Goal: Communication & Community: Answer question/provide support

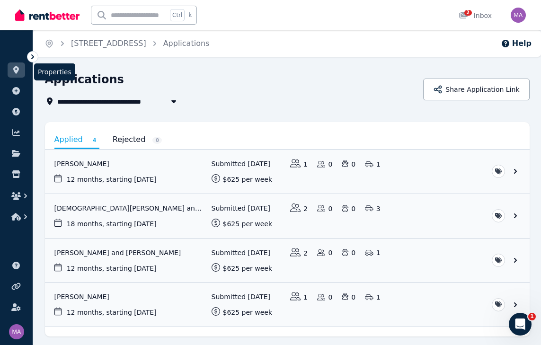
click at [19, 77] on link at bounding box center [17, 69] width 18 height 15
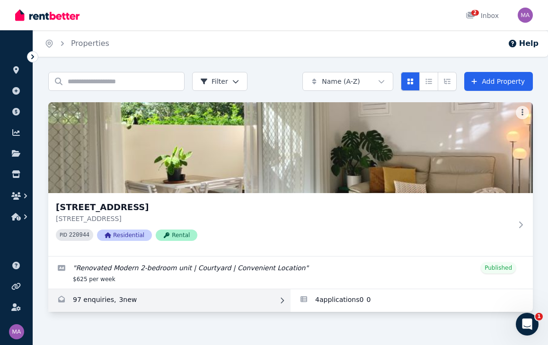
click at [190, 304] on link "Enquiries for Unit 1 11/13 Calder Road, Rydalmere" at bounding box center [169, 300] width 242 height 23
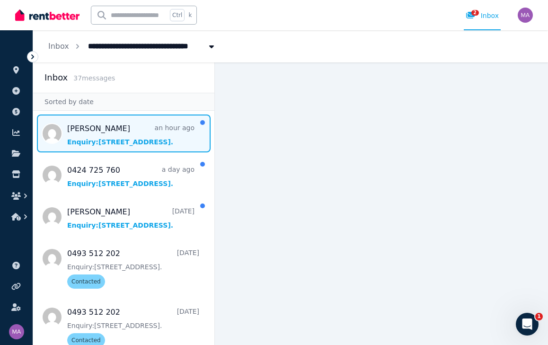
click at [112, 134] on span "Message list" at bounding box center [123, 134] width 181 height 38
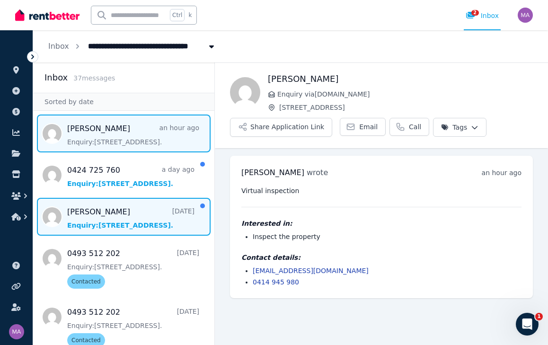
click at [118, 222] on span "Message list" at bounding box center [123, 217] width 181 height 38
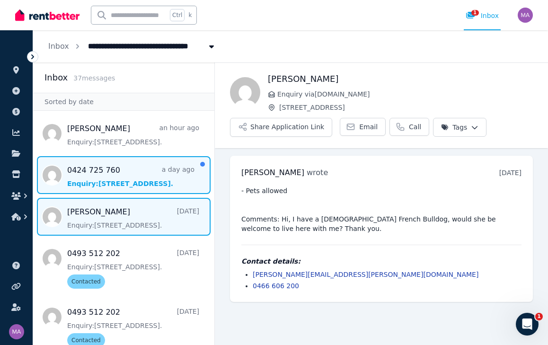
click at [138, 182] on span "Message list" at bounding box center [123, 175] width 181 height 38
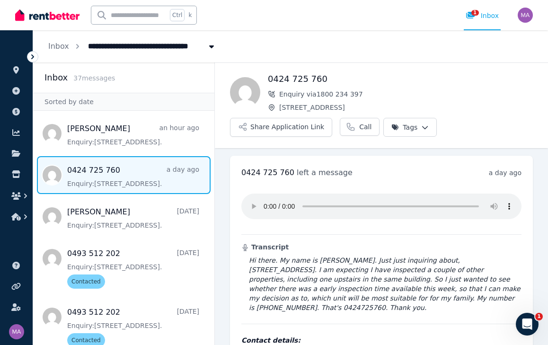
scroll to position [23, 0]
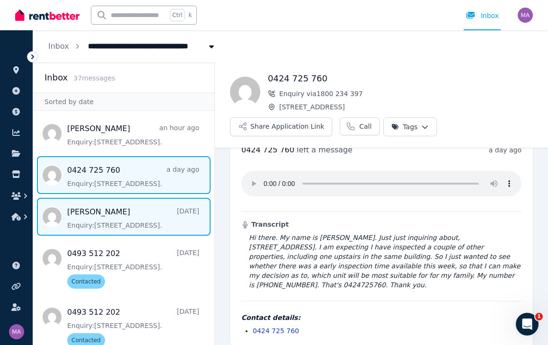
click at [87, 215] on span "Message list" at bounding box center [123, 217] width 181 height 38
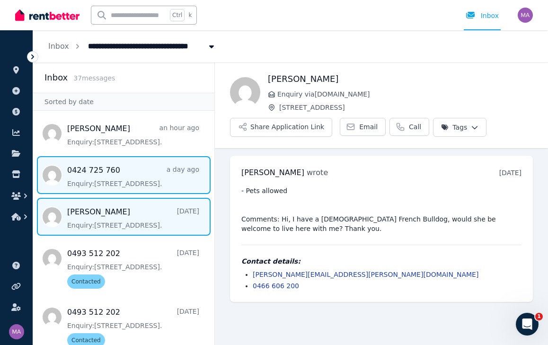
click at [137, 177] on span "Message list" at bounding box center [123, 175] width 181 height 38
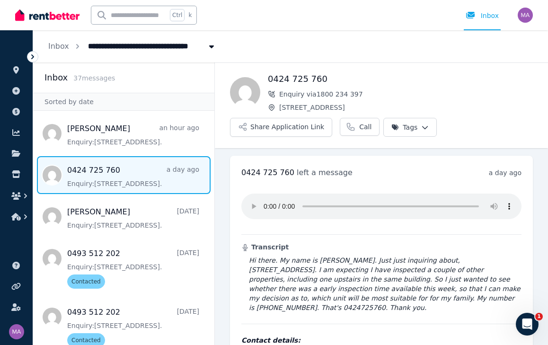
scroll to position [23, 0]
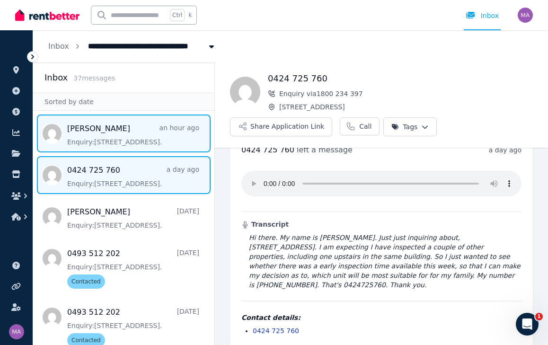
click at [135, 144] on span "Message list" at bounding box center [123, 134] width 181 height 38
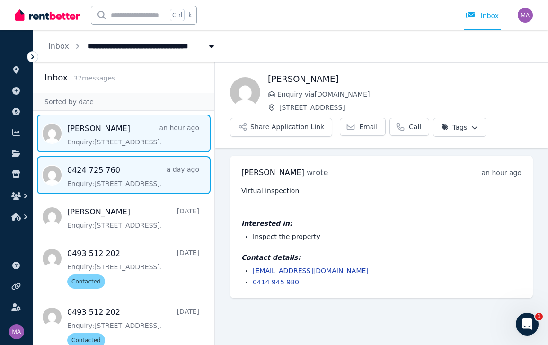
click at [120, 183] on span "Message list" at bounding box center [123, 175] width 181 height 38
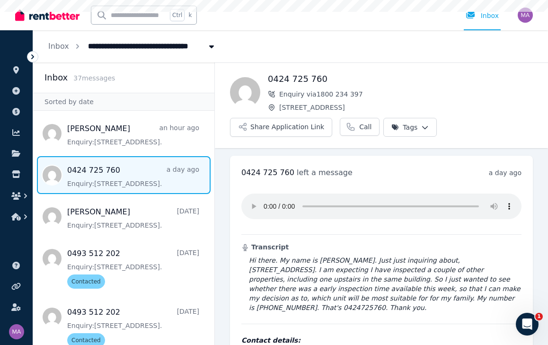
scroll to position [23, 0]
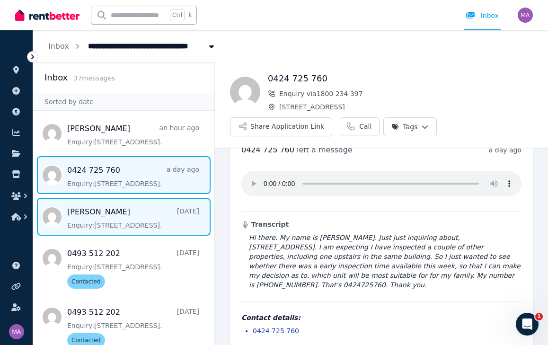
click at [106, 221] on span "Message list" at bounding box center [123, 217] width 181 height 38
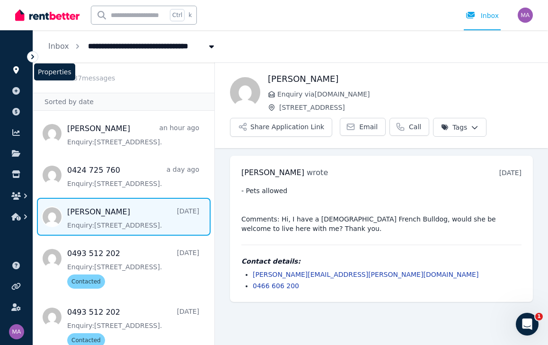
click at [16, 66] on icon at bounding box center [15, 70] width 9 height 8
